Goal: Task Accomplishment & Management: Complete application form

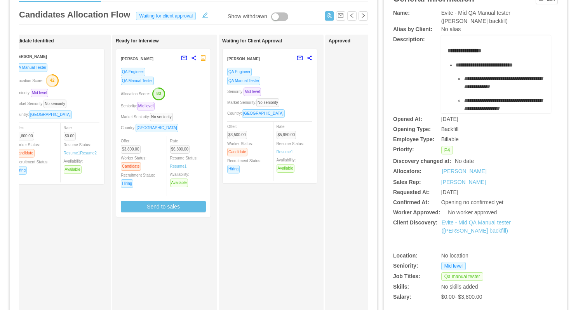
scroll to position [0, 137]
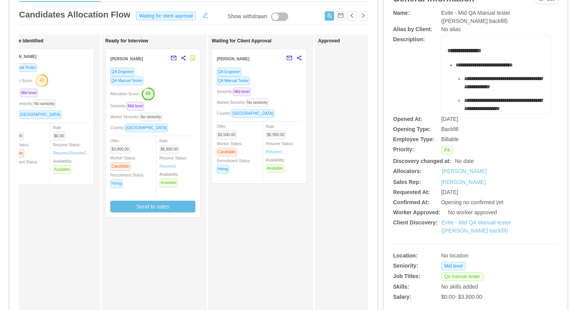
click at [281, 87] on div "Seniority: Mid level" at bounding box center [259, 91] width 85 height 9
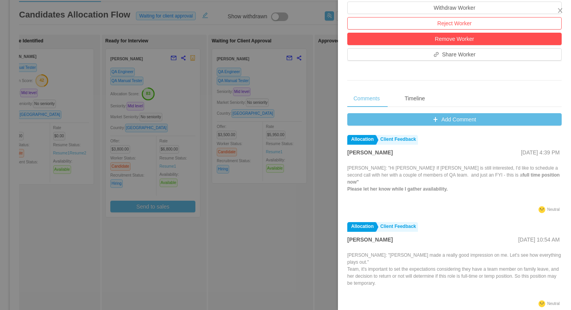
scroll to position [246, 0]
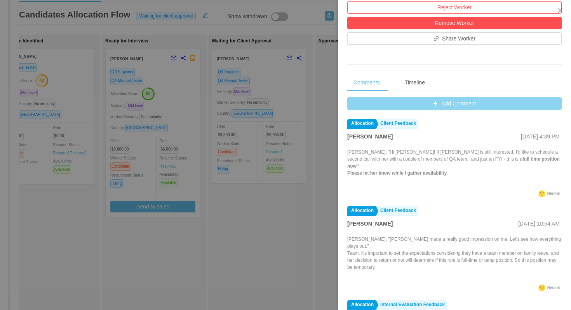
click at [351, 103] on button "Add Comment" at bounding box center [455, 103] width 215 height 12
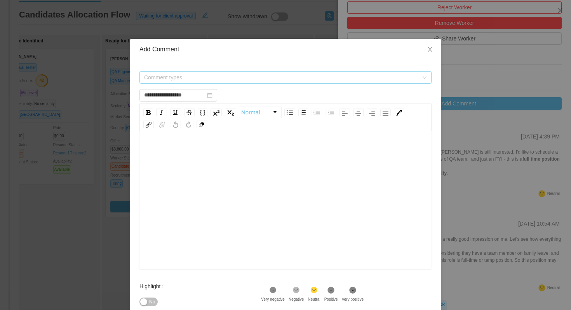
click at [295, 77] on span "Comment types" at bounding box center [281, 77] width 274 height 8
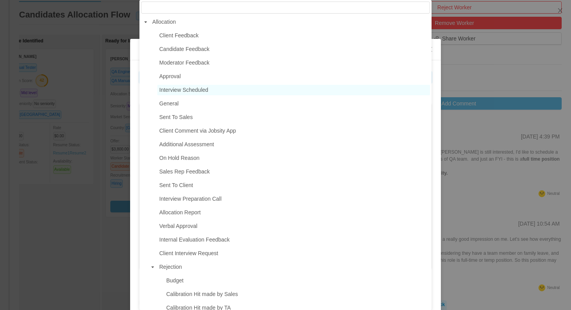
click at [200, 88] on span "Interview Scheduled" at bounding box center [183, 90] width 49 height 6
type input "**********"
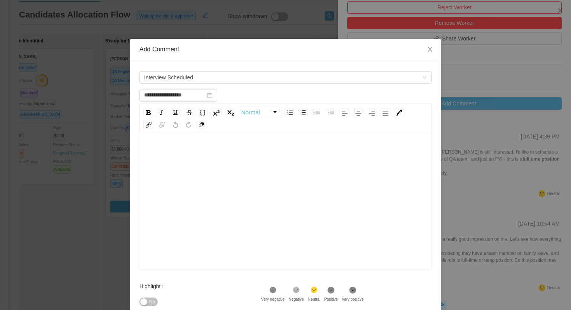
click at [195, 150] on div "rdw-editor" at bounding box center [286, 152] width 280 height 16
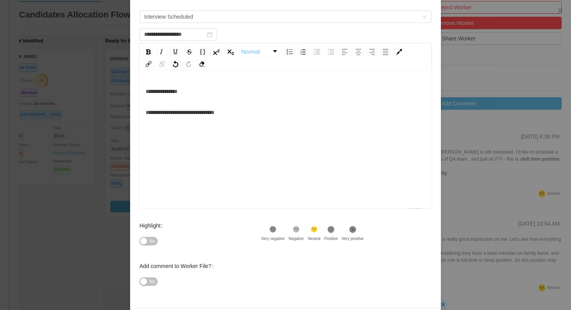
scroll to position [89, 0]
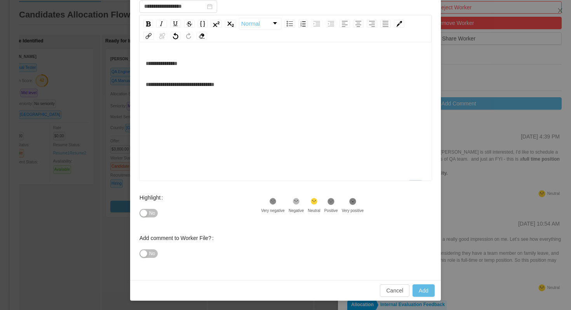
click at [335, 202] on icon ".st1{fill:#232323}" at bounding box center [331, 201] width 8 height 8
click at [421, 289] on button "Add" at bounding box center [424, 290] width 22 height 12
type input "**********"
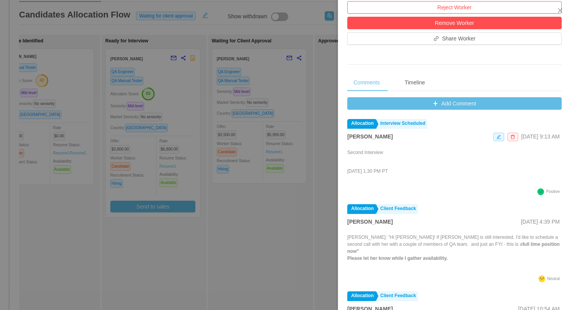
click at [222, 234] on div at bounding box center [285, 155] width 571 height 310
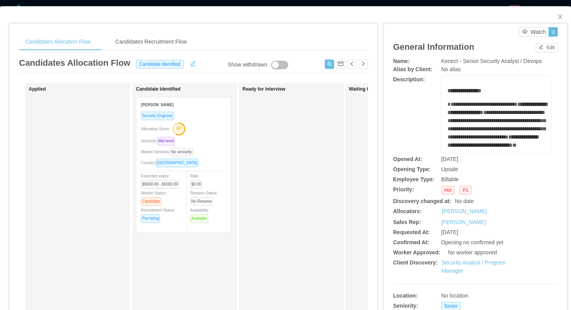
scroll to position [185, 0]
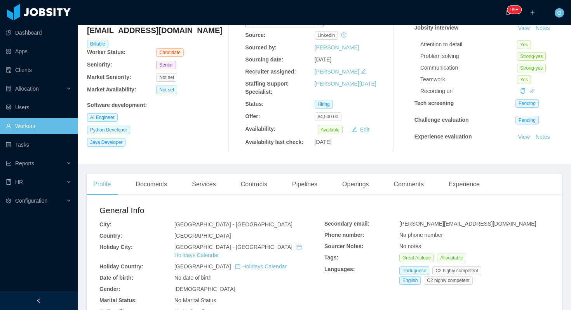
scroll to position [56, 0]
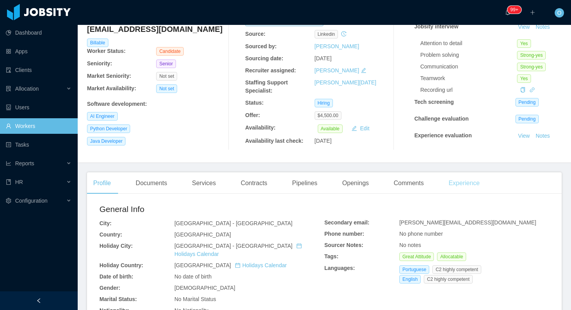
click at [474, 184] on div "Experience" at bounding box center [465, 183] width 44 height 22
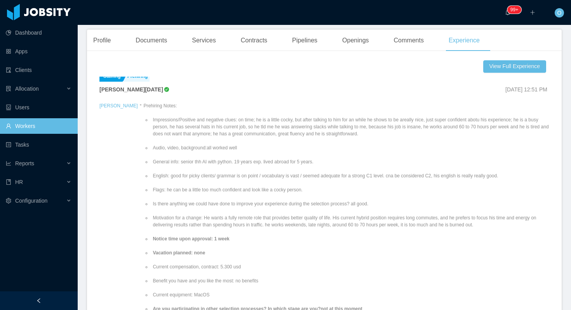
scroll to position [207, 0]
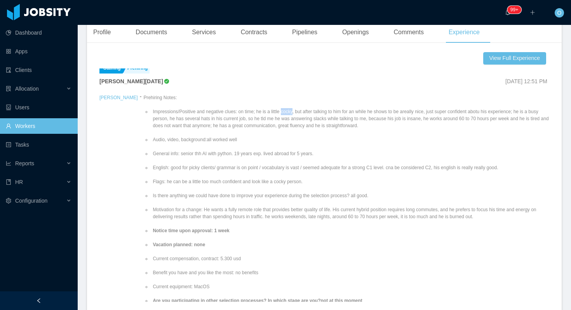
drag, startPoint x: 277, startPoint y: 110, endPoint x: 265, endPoint y: 111, distance: 12.1
click at [265, 111] on li "Impressions/Positive and negative clues: on time; he is a little cocky, but aft…" at bounding box center [350, 118] width 398 height 21
click at [263, 123] on li "Impressions/Positive and negative clues: on time; he is a little cocky, but aft…" at bounding box center [350, 118] width 398 height 21
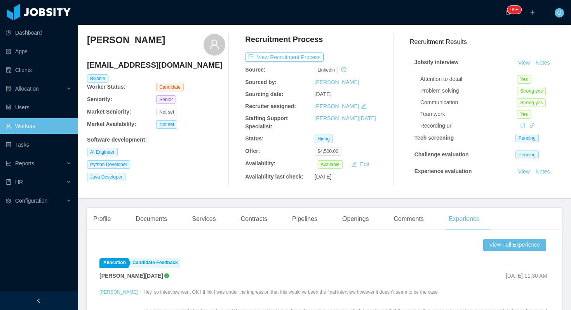
scroll to position [0, 0]
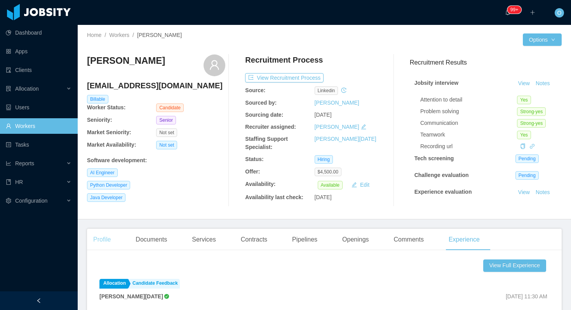
click at [110, 233] on div "Profile" at bounding box center [102, 240] width 30 height 22
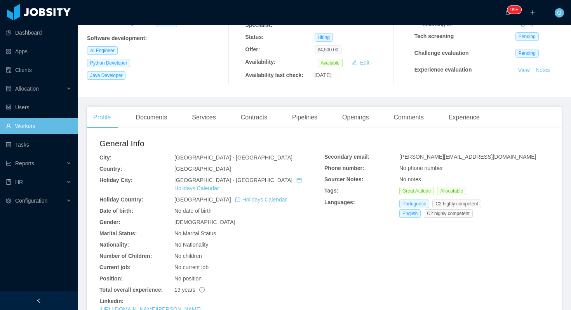
scroll to position [126, 0]
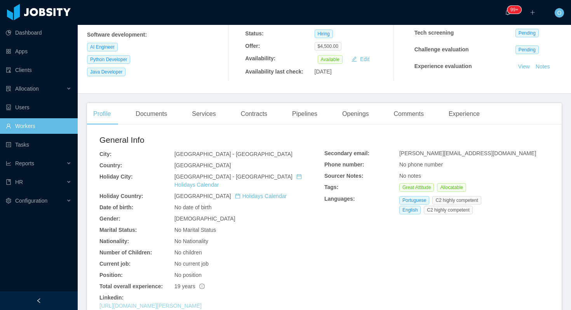
click at [202, 302] on link "https://www.linkedin.com/in/danilo-s-760343a6" at bounding box center [151, 305] width 102 height 6
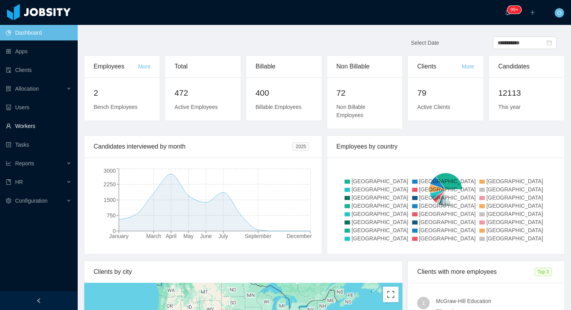
click at [23, 131] on link "Workers" at bounding box center [39, 126] width 66 height 16
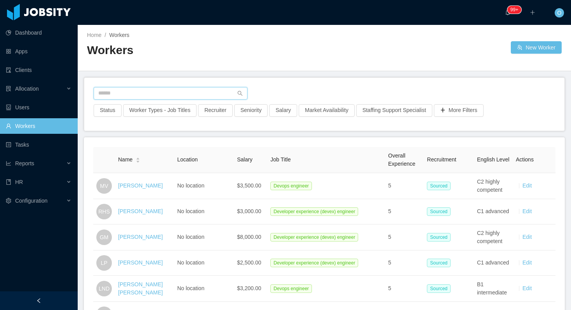
click at [161, 91] on input "text" at bounding box center [171, 93] width 154 height 12
paste input "**********"
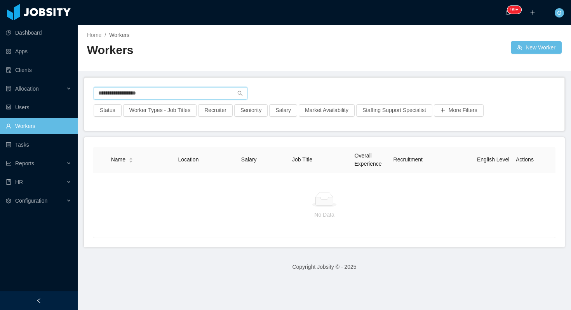
type input "**********"
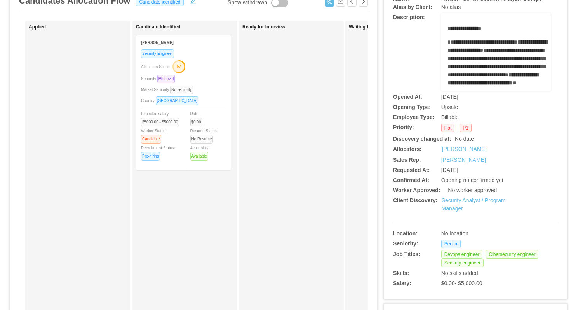
scroll to position [76, 0]
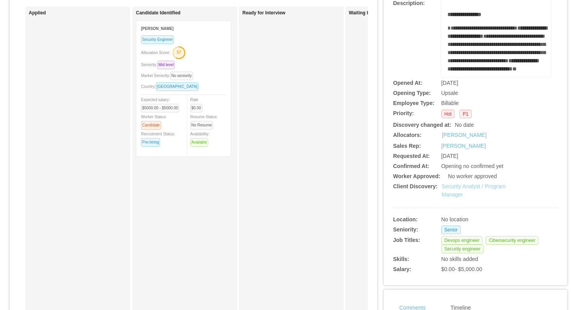
click at [464, 185] on link "Security Analyst / Program Manager" at bounding box center [474, 190] width 64 height 14
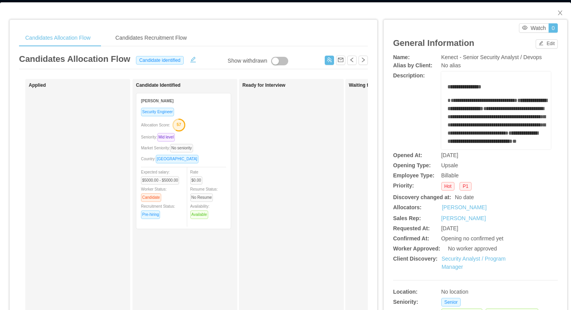
scroll to position [0, 0]
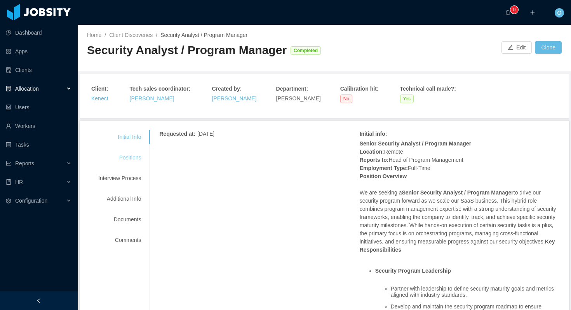
click at [130, 158] on div "Positions" at bounding box center [119, 157] width 61 height 14
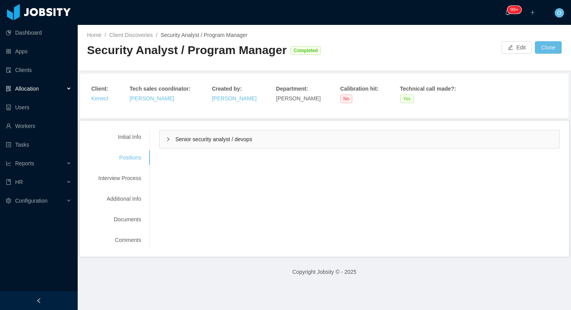
click at [166, 140] on div "Senior security analyst / devops" at bounding box center [360, 139] width 400 height 18
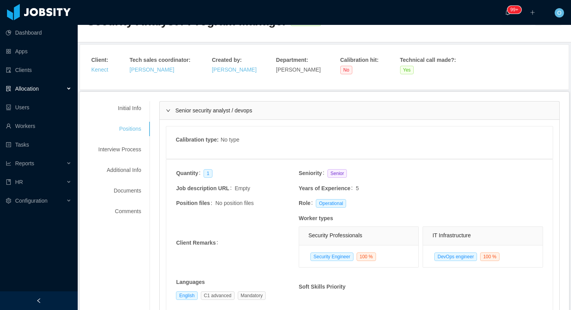
scroll to position [17, 0]
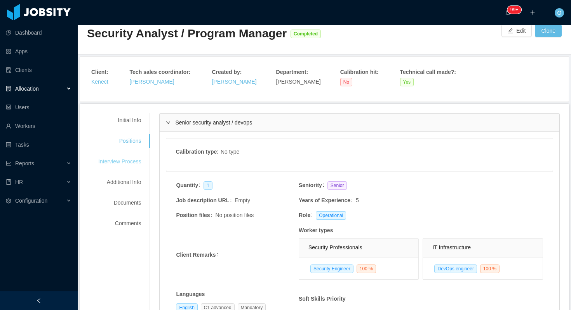
click at [132, 162] on div "Interview Process" at bounding box center [119, 161] width 61 height 14
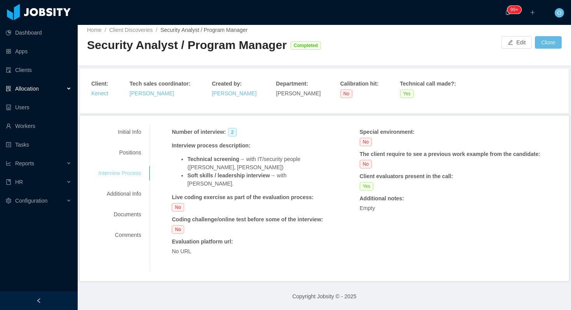
scroll to position [0, 0]
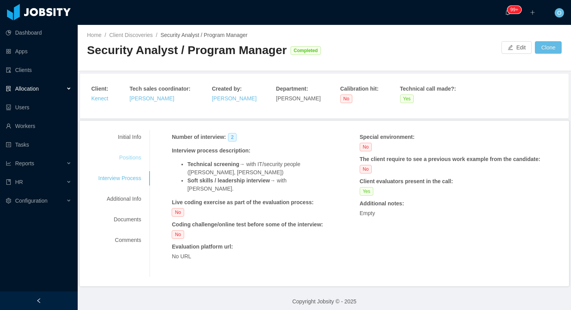
click at [140, 157] on div "Positions" at bounding box center [119, 157] width 61 height 14
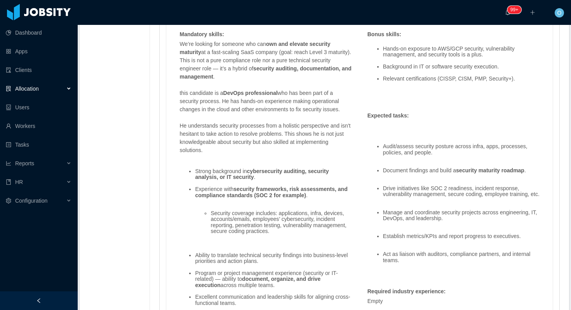
scroll to position [527, 0]
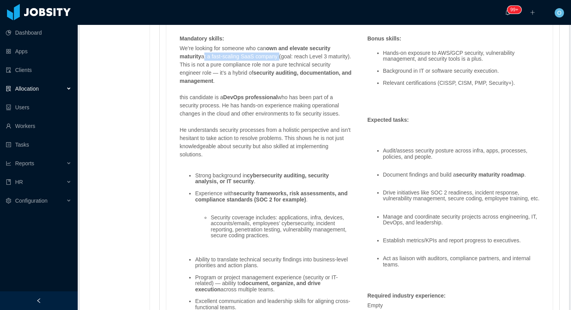
drag, startPoint x: 284, startPoint y: 57, endPoint x: 208, endPoint y: 58, distance: 75.8
click at [206, 58] on p "We’re looking for someone who can own and elevate security maturity at a fast-s…" at bounding box center [266, 64] width 172 height 41
copy p "at a fast-scaling SaaS company"
click at [312, 107] on p "this candidate is a DevOps professional who has been part of a security process…" at bounding box center [266, 105] width 172 height 24
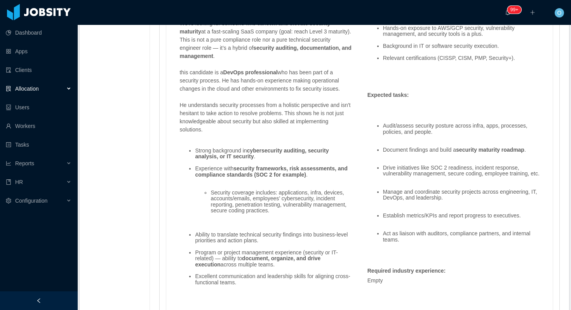
scroll to position [552, 0]
drag, startPoint x: 281, startPoint y: 55, endPoint x: 280, endPoint y: 45, distance: 9.7
click at [280, 45] on p "We’re looking for someone who can own and elevate security maturity at a fast-s…" at bounding box center [266, 39] width 172 height 41
copy p "security auditing, documentation, and management ."
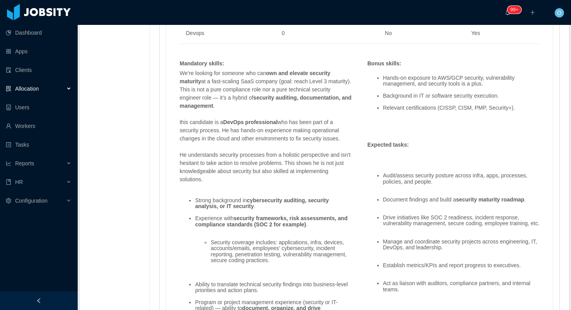
scroll to position [501, 0]
drag, startPoint x: 298, startPoint y: 74, endPoint x: 285, endPoint y: 81, distance: 15.5
click at [285, 81] on p "We’re looking for someone who can own and elevate security maturity at a fast-s…" at bounding box center [266, 90] width 172 height 41
copy p "elevate security maturity at a fast-scaling SaaS company"
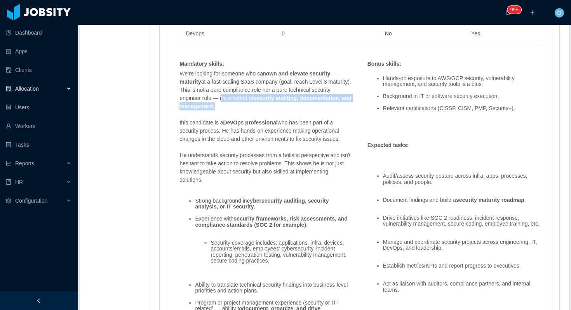
drag, startPoint x: 243, startPoint y: 99, endPoint x: 273, endPoint y: 103, distance: 29.8
click at [273, 103] on p "We’re looking for someone who can own and elevate security maturity at a fast-s…" at bounding box center [266, 90] width 172 height 41
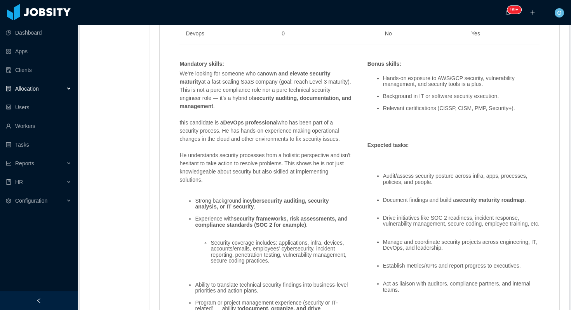
click at [276, 105] on p "We’re looking for someone who can own and elevate security maturity at a fast-s…" at bounding box center [266, 90] width 172 height 41
drag, startPoint x: 252, startPoint y: 99, endPoint x: 276, endPoint y: 104, distance: 23.8
click at [276, 104] on p "We’re looking for someone who can own and elevate security maturity at a fast-s…" at bounding box center [266, 90] width 172 height 41
copy p "a hybrid of security auditing, documentation, and management ."
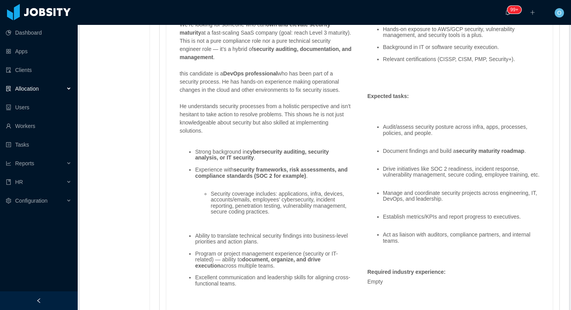
scroll to position [573, 0]
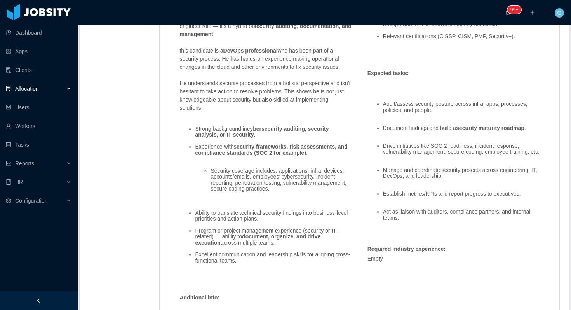
click at [330, 78] on div "We’re looking for someone who can own and elevate security maturity at a fast-s…" at bounding box center [266, 138] width 180 height 280
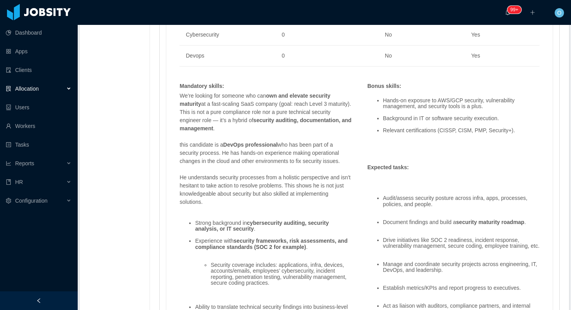
scroll to position [479, 0]
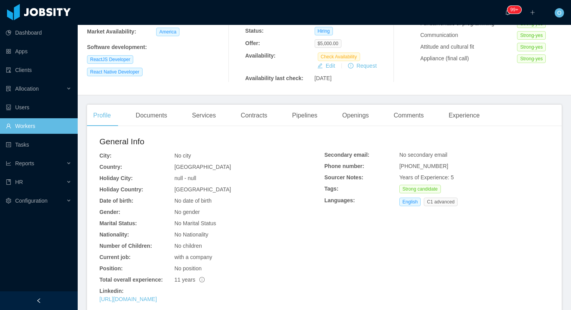
scroll to position [161, 0]
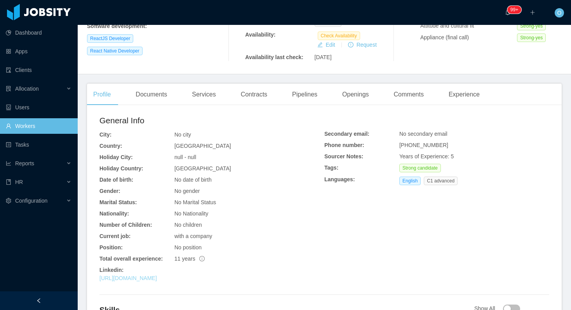
click at [157, 276] on link "[URL][DOMAIN_NAME]" at bounding box center [129, 278] width 58 height 6
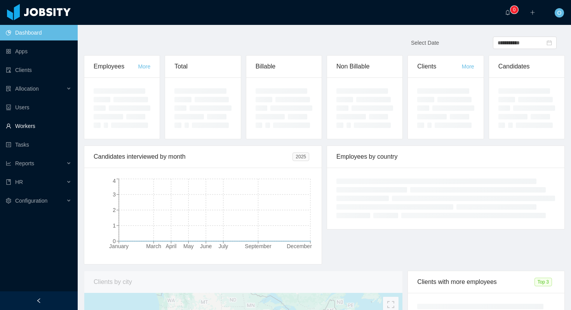
click at [37, 129] on link "Workers" at bounding box center [39, 126] width 66 height 16
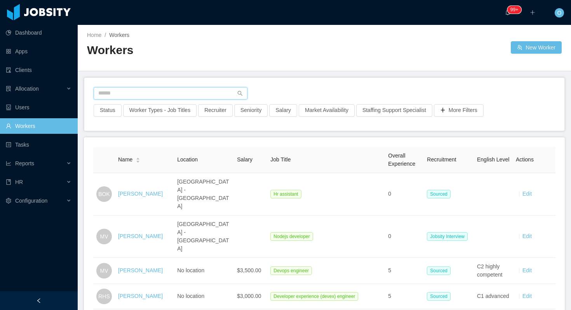
click at [168, 91] on input "text" at bounding box center [171, 93] width 154 height 12
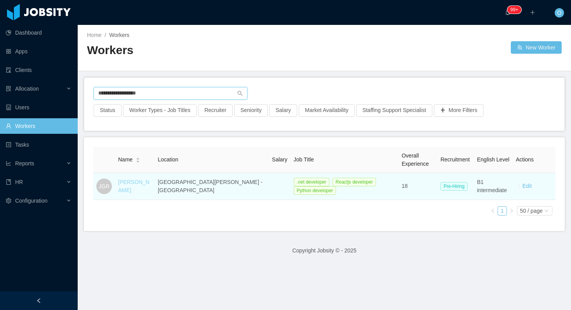
type input "**********"
click at [145, 180] on link "[PERSON_NAME]" at bounding box center [133, 186] width 31 height 14
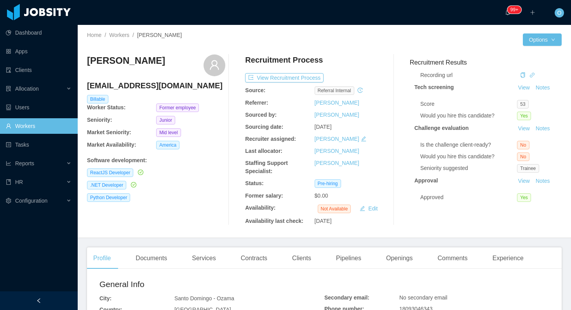
scroll to position [260, 0]
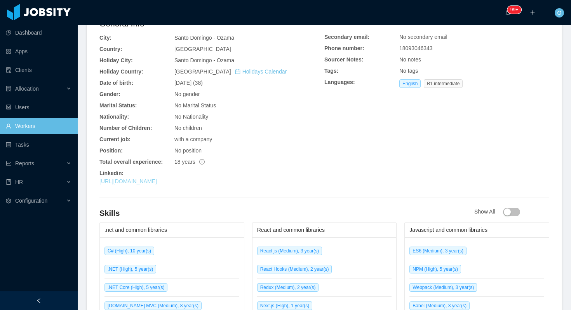
click at [157, 182] on link "[URL][DOMAIN_NAME]" at bounding box center [129, 181] width 58 height 6
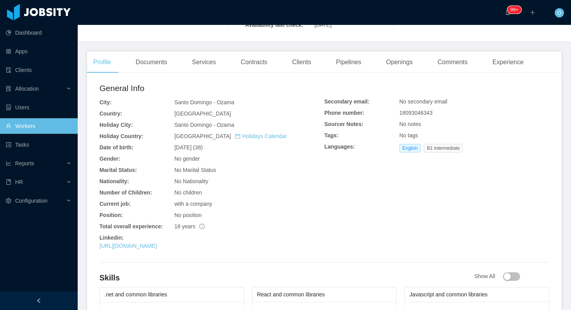
scroll to position [0, 0]
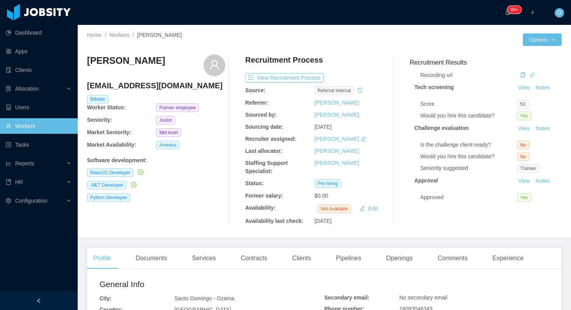
click at [148, 85] on h4 "[EMAIL_ADDRESS][DOMAIN_NAME]" at bounding box center [156, 85] width 138 height 11
copy h4 "[EMAIL_ADDRESS][DOMAIN_NAME]"
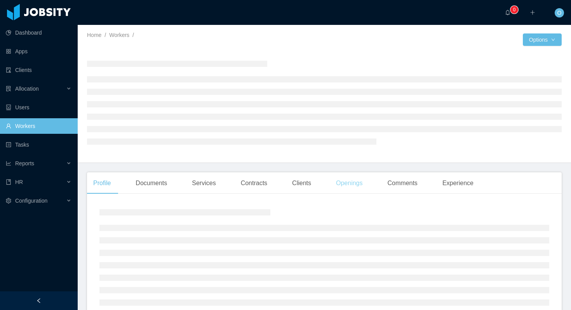
click at [339, 190] on div "Openings" at bounding box center [349, 183] width 39 height 22
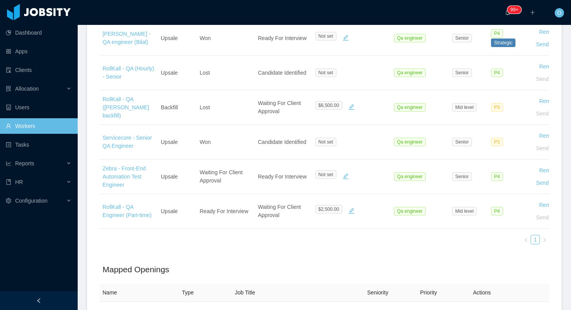
scroll to position [377, 0]
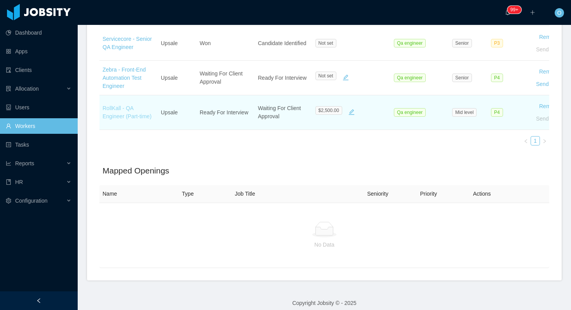
click at [139, 117] on link "RollKall - QA Engineer (Part-time)" at bounding box center [127, 112] width 49 height 14
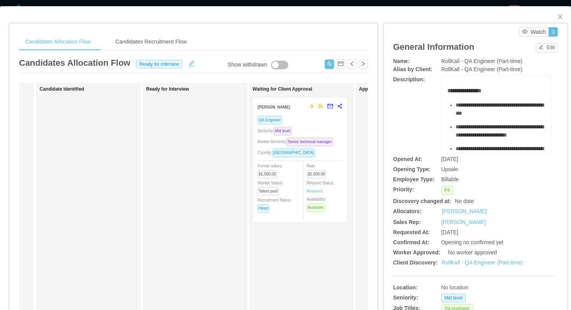
scroll to position [0, 151]
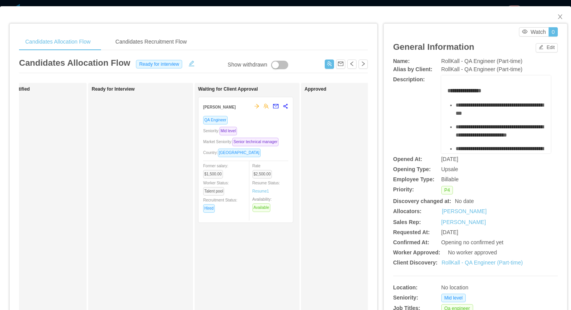
click at [275, 122] on div "QA Engineer" at bounding box center [245, 119] width 85 height 9
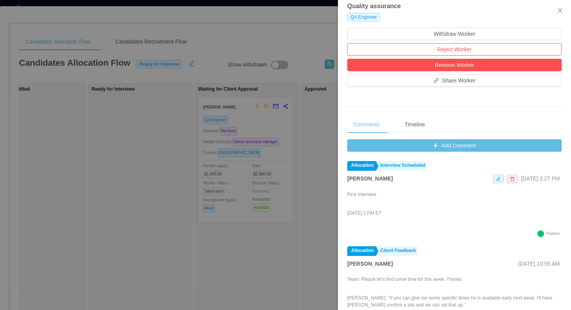
scroll to position [277, 0]
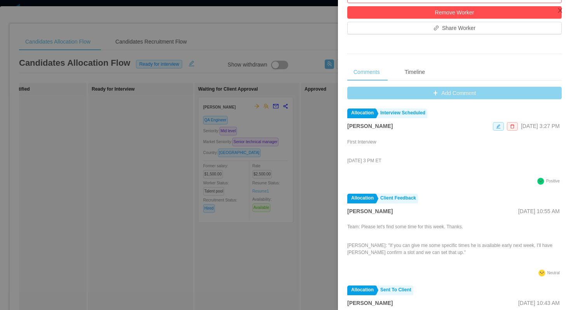
click at [355, 98] on button "Add Comment" at bounding box center [455, 93] width 215 height 12
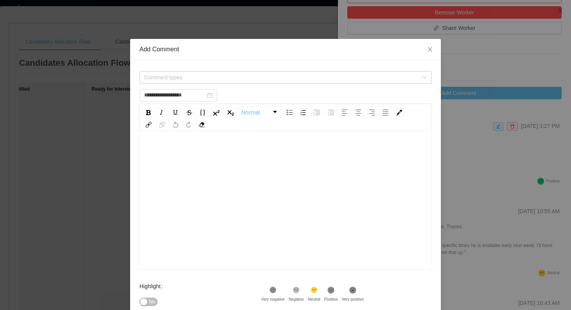
click at [262, 75] on span "Comment types" at bounding box center [281, 77] width 274 height 8
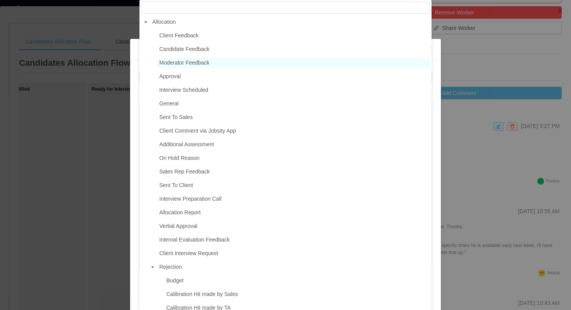
click at [210, 60] on span "Moderator Feedback" at bounding box center [184, 62] width 50 height 6
type input "**********"
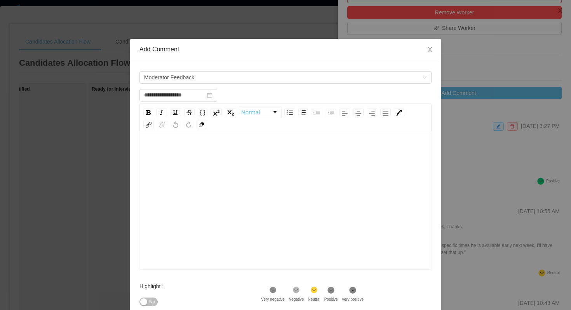
click at [211, 158] on div "rdw-editor" at bounding box center [286, 152] width 280 height 16
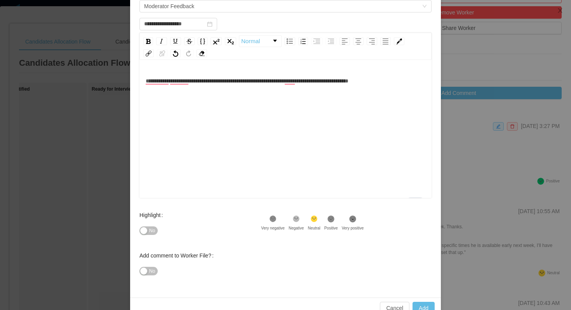
scroll to position [89, 0]
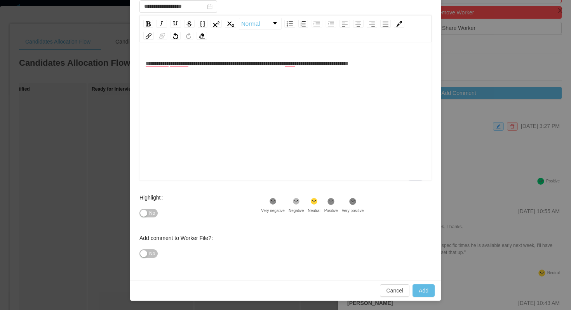
click at [335, 202] on icon at bounding box center [331, 201] width 7 height 7
click at [296, 64] on span "**********" at bounding box center [247, 63] width 203 height 5
type input "**********"
click at [420, 292] on button "Add" at bounding box center [424, 290] width 22 height 12
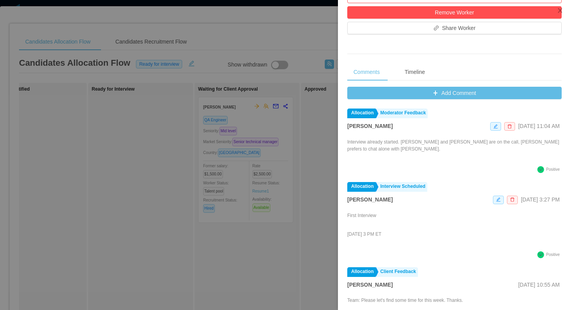
click at [182, 119] on div at bounding box center [285, 155] width 571 height 310
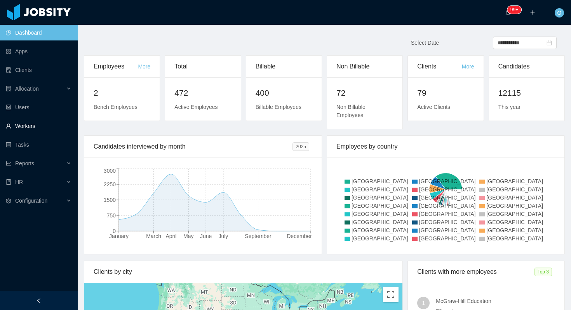
click at [36, 121] on link "Workers" at bounding box center [39, 126] width 66 height 16
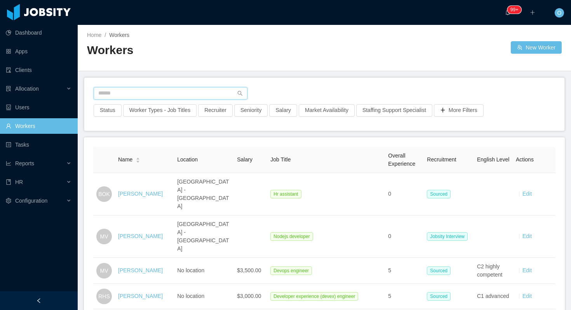
click at [225, 92] on input "text" at bounding box center [171, 93] width 154 height 12
paste input "**********"
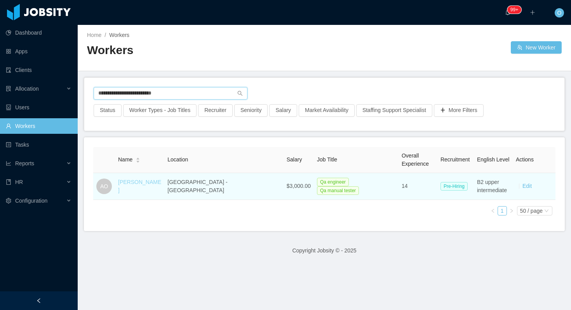
type input "**********"
click at [129, 185] on link "[PERSON_NAME]" at bounding box center [139, 186] width 43 height 14
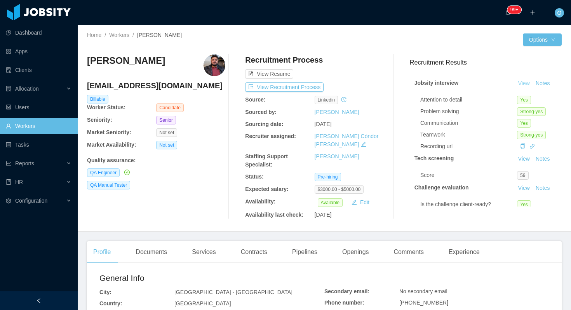
click at [527, 83] on link "View" at bounding box center [524, 83] width 17 height 6
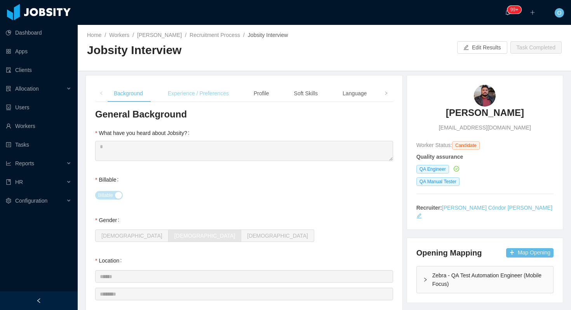
click at [186, 93] on div "Experience / Preferences" at bounding box center [198, 93] width 73 height 17
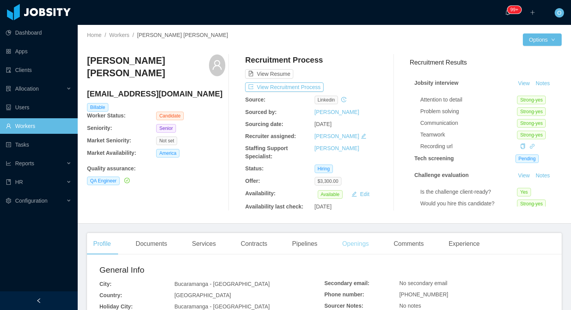
click at [363, 240] on div "Openings" at bounding box center [355, 244] width 39 height 22
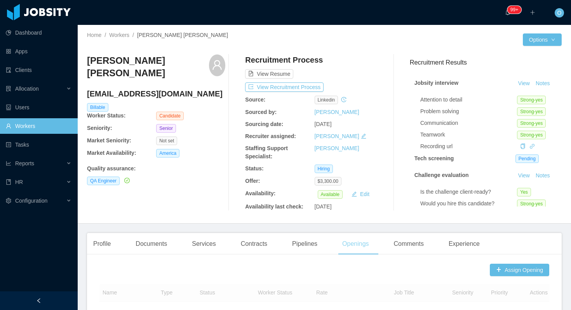
scroll to position [204, 0]
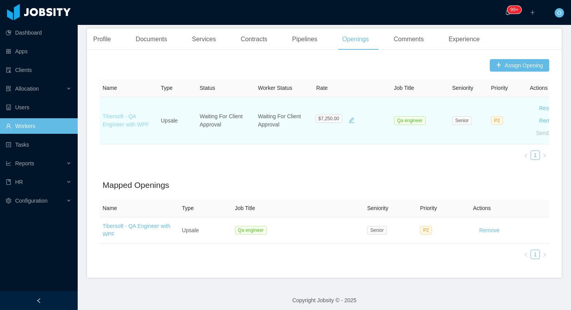
click at [136, 125] on link "Tibersoft - QA Engineer with WPF" at bounding box center [126, 120] width 47 height 14
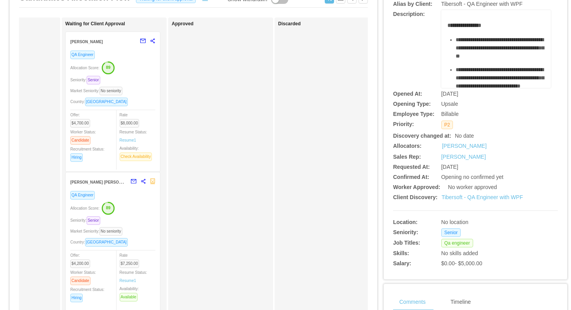
scroll to position [96, 0]
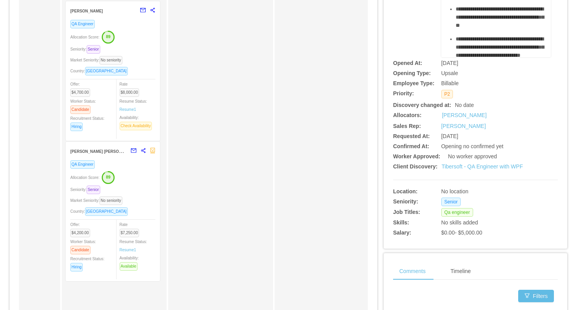
click at [144, 193] on div "Seniority: Senior" at bounding box center [112, 189] width 85 height 9
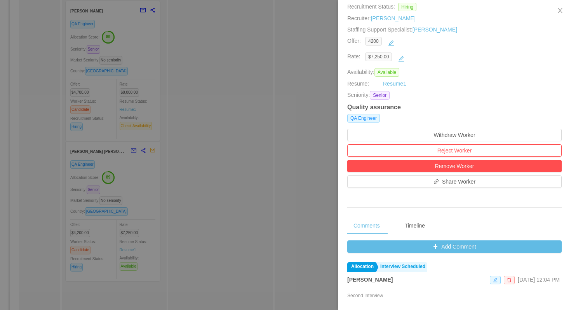
scroll to position [267, 0]
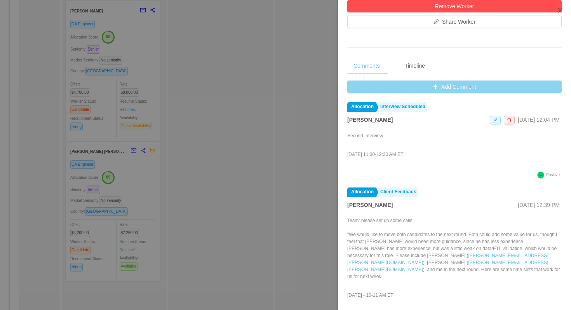
click at [355, 92] on button "Add Comment" at bounding box center [455, 86] width 215 height 12
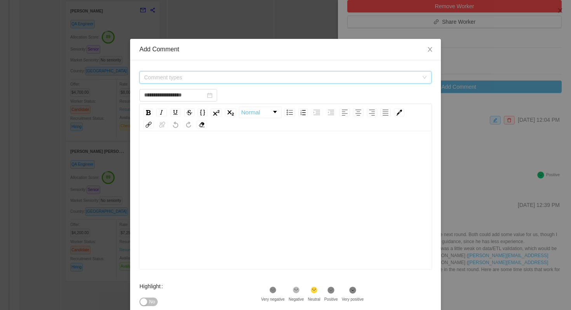
click at [269, 74] on span "Comment types" at bounding box center [281, 77] width 274 height 8
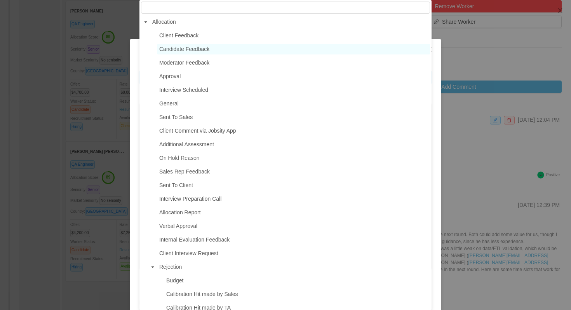
click at [215, 52] on span "Candidate Feedback" at bounding box center [293, 49] width 273 height 10
type input "**********"
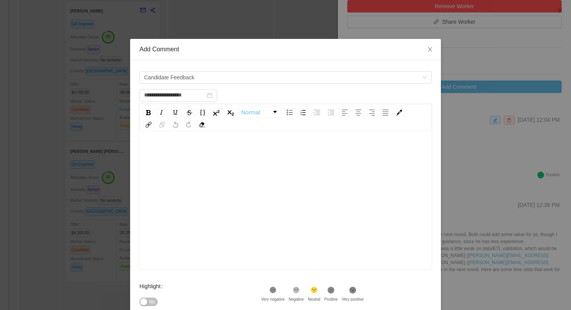
click at [200, 148] on div "rdw-editor" at bounding box center [286, 152] width 280 height 16
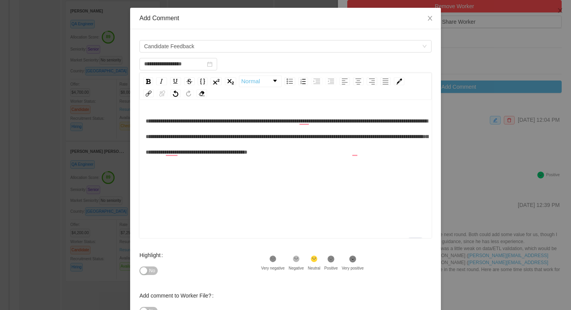
scroll to position [31, 0]
drag, startPoint x: 234, startPoint y: 163, endPoint x: 338, endPoint y: 154, distance: 104.2
click at [338, 154] on div "**********" at bounding box center [286, 136] width 280 height 47
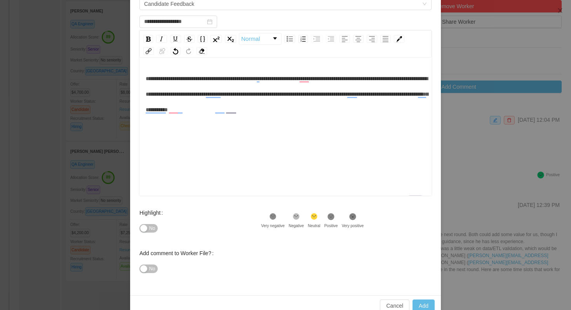
scroll to position [89, 0]
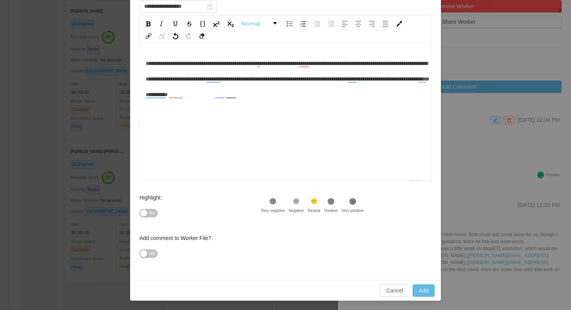
click at [333, 197] on icon ".st1{fill:#232323}" at bounding box center [331, 201] width 8 height 8
drag, startPoint x: 311, startPoint y: 64, endPoint x: 260, endPoint y: 70, distance: 51.6
click at [259, 70] on div "**********" at bounding box center [286, 79] width 280 height 47
click at [402, 215] on div "Highlight No .st0{fill:#8a8a8a}.st2{fill:#262626} Very negative .st1{fill:#2626…" at bounding box center [286, 210] width 292 height 40
click at [170, 81] on span "**********" at bounding box center [287, 71] width 282 height 21
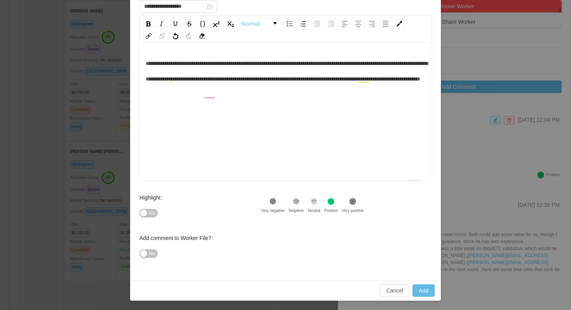
click at [400, 228] on div "Highlight No .st0{fill:#8a8a8a}.st2{fill:#262626} Very negative .st1{fill:#2626…" at bounding box center [286, 210] width 292 height 40
click at [424, 291] on button "Add" at bounding box center [424, 290] width 22 height 12
type input "**********"
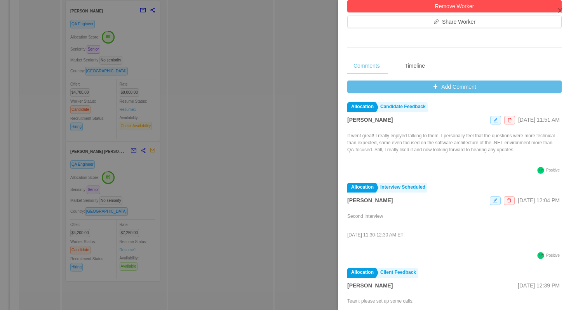
click at [253, 114] on div at bounding box center [285, 155] width 571 height 310
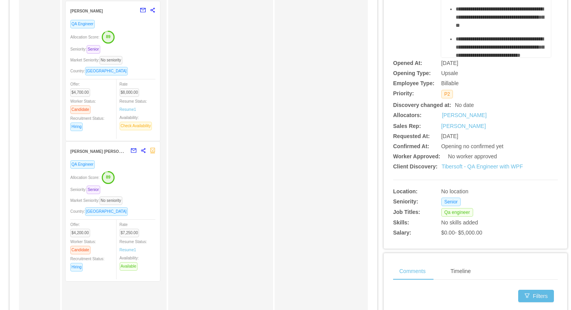
scroll to position [0, 0]
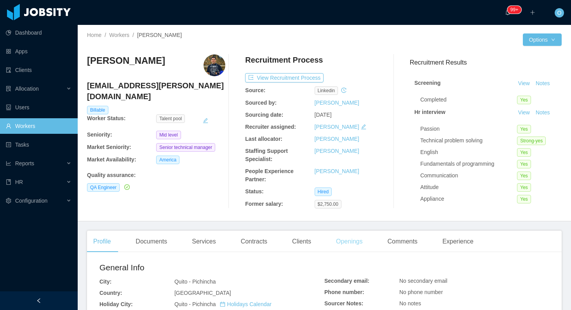
click at [347, 236] on div "Openings" at bounding box center [349, 242] width 39 height 22
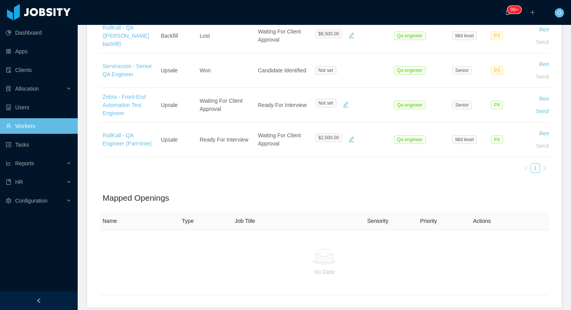
scroll to position [384, 0]
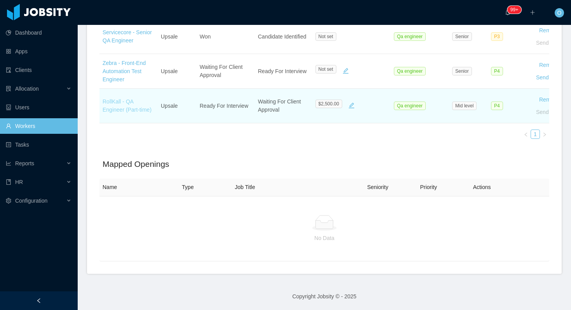
click at [123, 108] on link "RollKall - QA Engineer (Part-time)" at bounding box center [127, 105] width 49 height 14
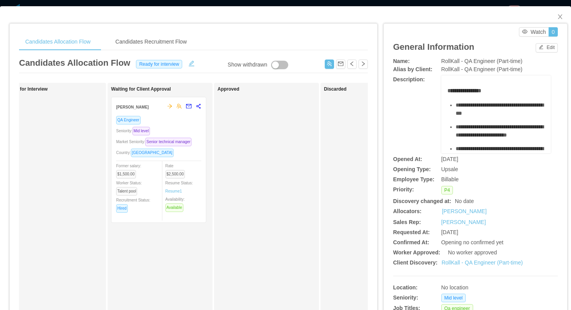
scroll to position [0, 255]
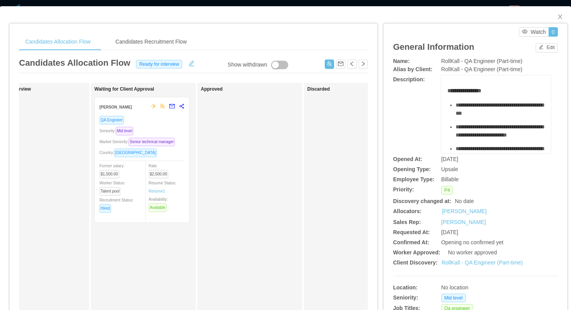
click at [173, 130] on div "Seniority: Mid level" at bounding box center [142, 130] width 85 height 9
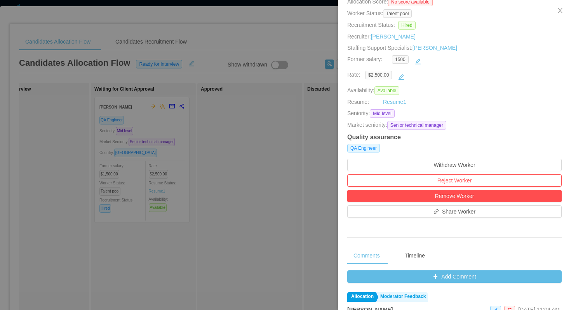
scroll to position [206, 0]
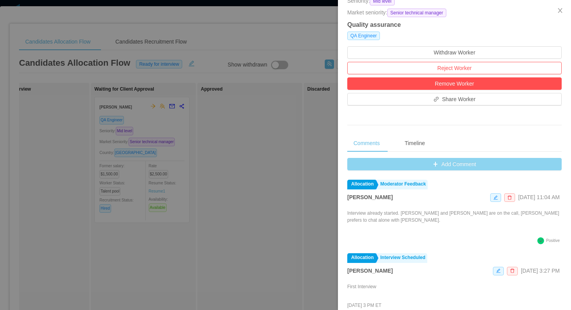
click at [350, 161] on button "Add Comment" at bounding box center [455, 164] width 215 height 12
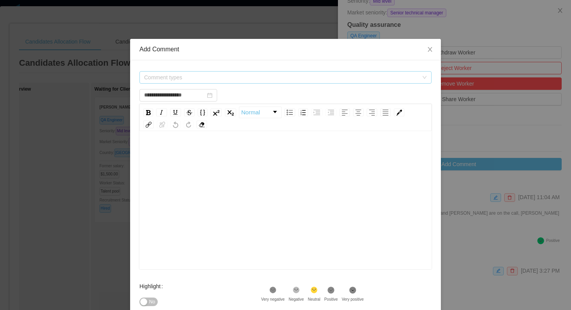
click at [255, 79] on span "Comment types" at bounding box center [281, 77] width 274 height 8
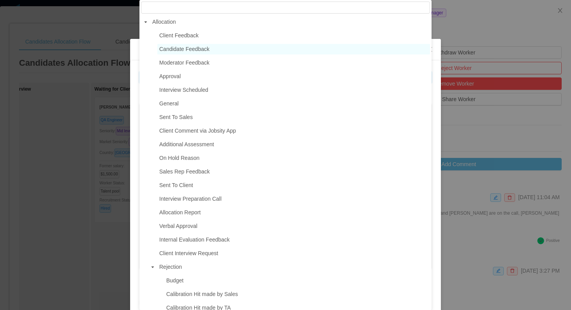
click at [226, 51] on span "Candidate Feedback" at bounding box center [293, 49] width 273 height 10
type input "**********"
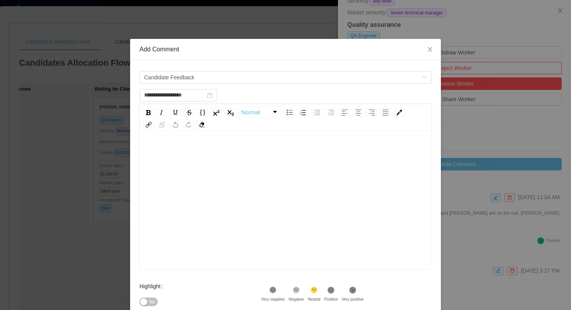
click at [208, 173] on div "rdw-editor" at bounding box center [286, 212] width 280 height 136
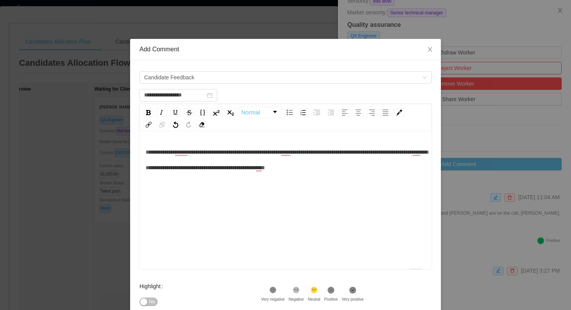
click at [263, 169] on span "**********" at bounding box center [287, 159] width 282 height 21
click at [424, 168] on div "**********" at bounding box center [286, 159] width 280 height 31
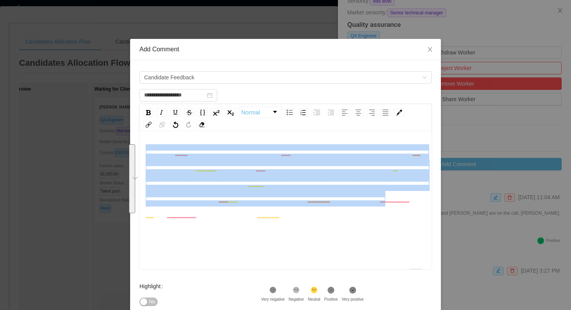
drag, startPoint x: 170, startPoint y: 228, endPoint x: 147, endPoint y: 156, distance: 75.1
click at [147, 156] on div "**********" at bounding box center [286, 175] width 280 height 62
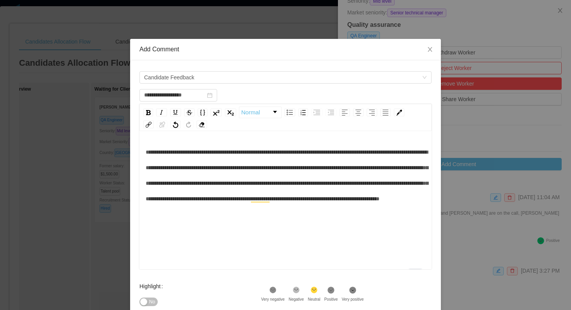
click at [227, 206] on div "**********" at bounding box center [286, 175] width 280 height 62
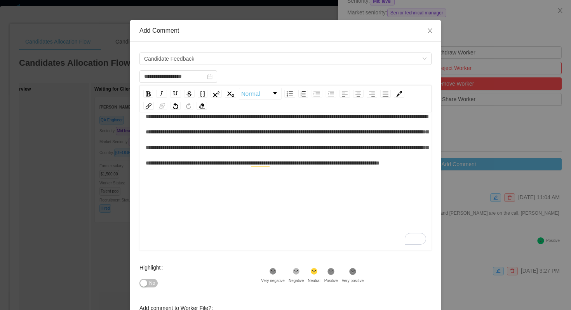
scroll to position [19, 0]
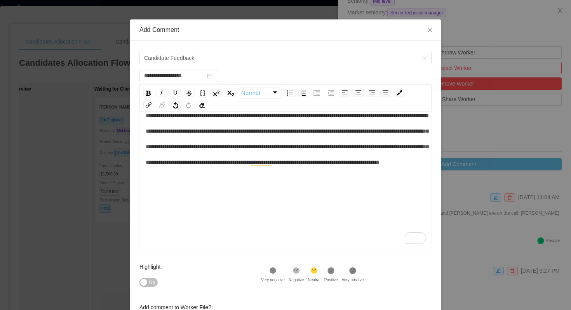
click at [191, 165] on span "**********" at bounding box center [287, 139] width 283 height 52
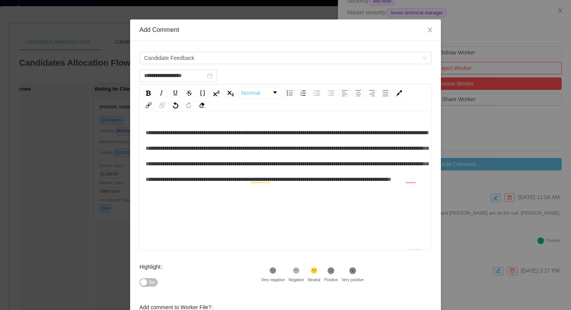
click at [353, 180] on span "**********" at bounding box center [287, 156] width 283 height 52
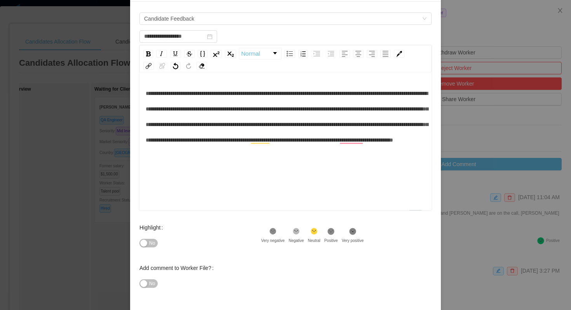
scroll to position [62, 0]
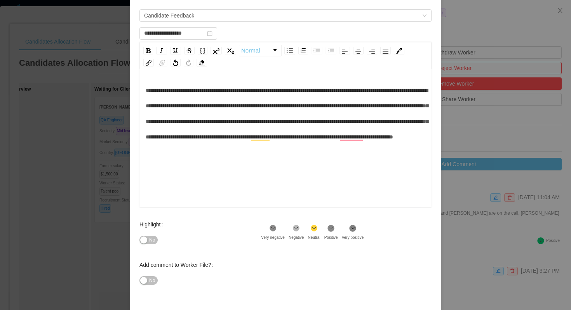
click at [333, 227] on icon at bounding box center [331, 228] width 4 height 2
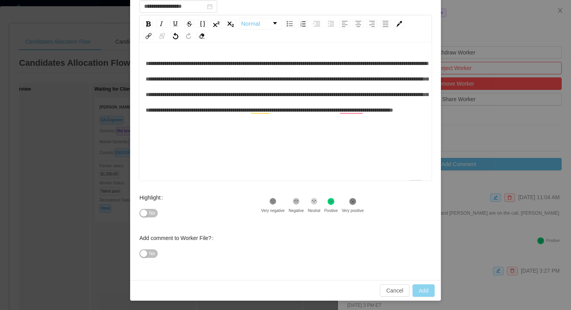
click at [417, 292] on button "Add" at bounding box center [424, 290] width 22 height 12
type input "**********"
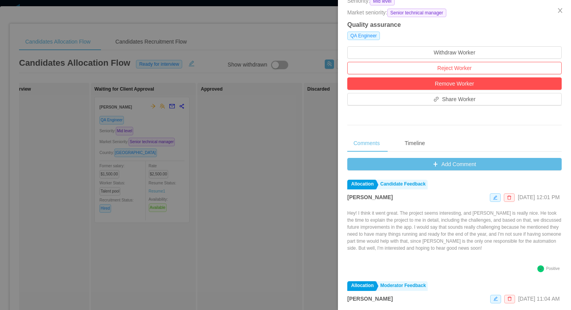
click at [219, 23] on div at bounding box center [285, 155] width 571 height 310
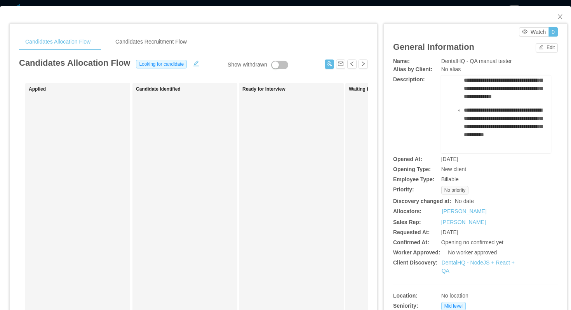
scroll to position [349, 0]
click at [457, 260] on link "DentalHQ - NodeJS + React + QA" at bounding box center [478, 266] width 73 height 14
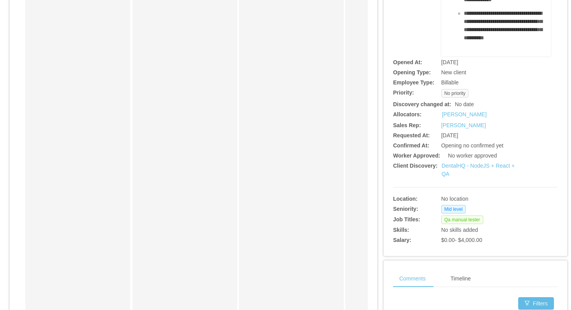
scroll to position [0, 0]
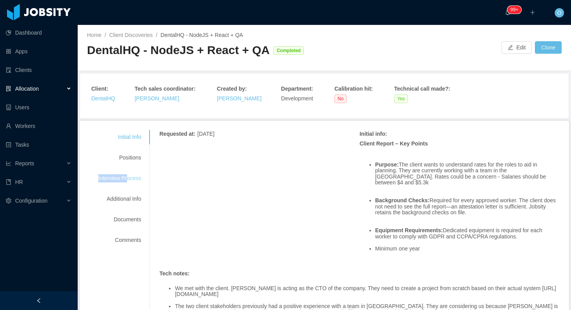
click at [129, 174] on div "Interview Process" at bounding box center [119, 178] width 61 height 14
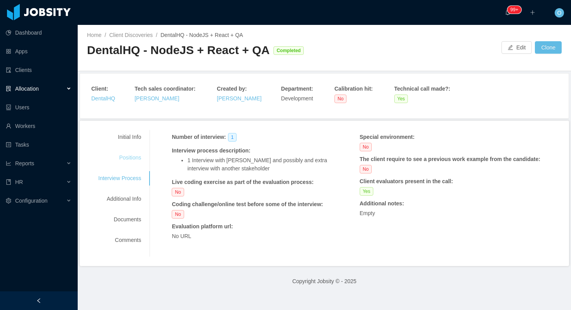
click at [143, 159] on div "Positions" at bounding box center [119, 157] width 61 height 14
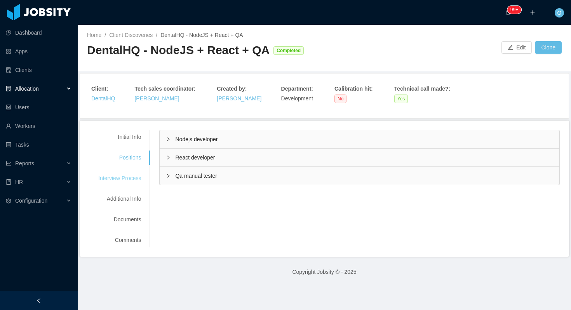
click at [137, 178] on div "Interview Process" at bounding box center [119, 178] width 61 height 14
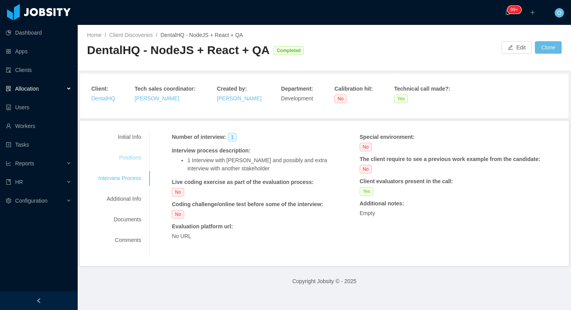
click at [138, 157] on div "Positions" at bounding box center [119, 157] width 61 height 14
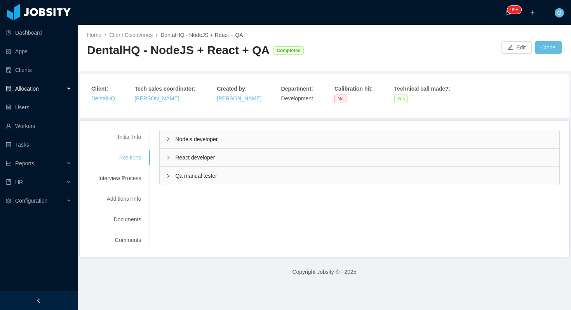
click at [170, 176] on icon "icon: right" at bounding box center [168, 175] width 5 height 5
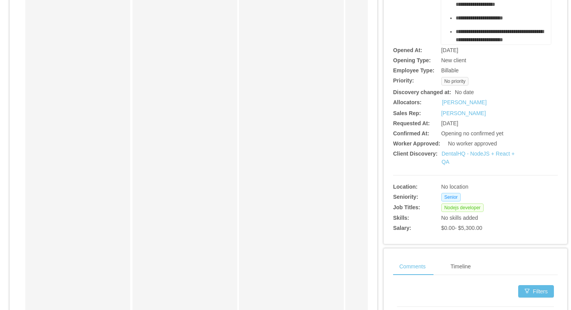
scroll to position [139, 0]
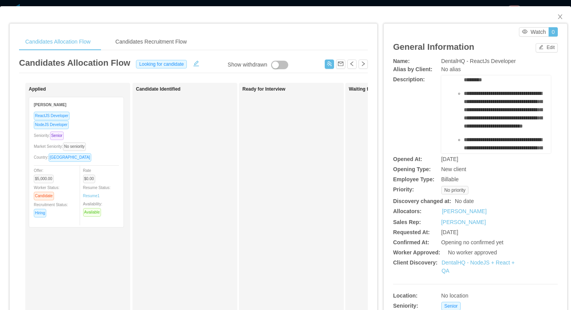
scroll to position [288, 0]
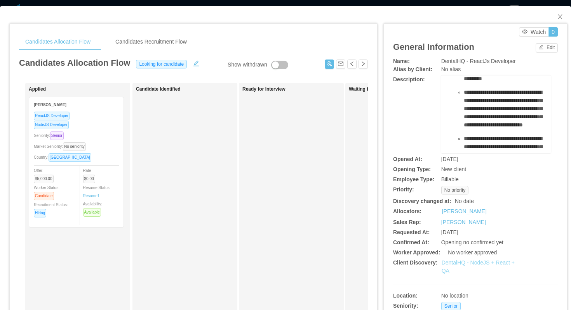
click at [465, 262] on link "DentalHQ - NodeJS + React + QA" at bounding box center [478, 266] width 73 height 14
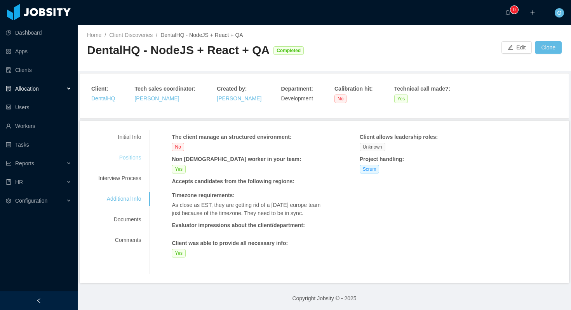
click at [128, 159] on div "Positions" at bounding box center [119, 157] width 61 height 14
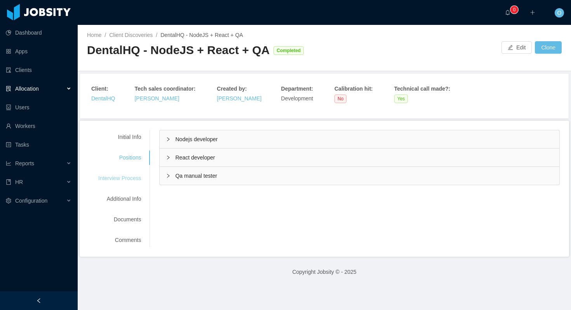
click at [131, 176] on div "Interview Process" at bounding box center [119, 178] width 61 height 14
